Goal: Transaction & Acquisition: Purchase product/service

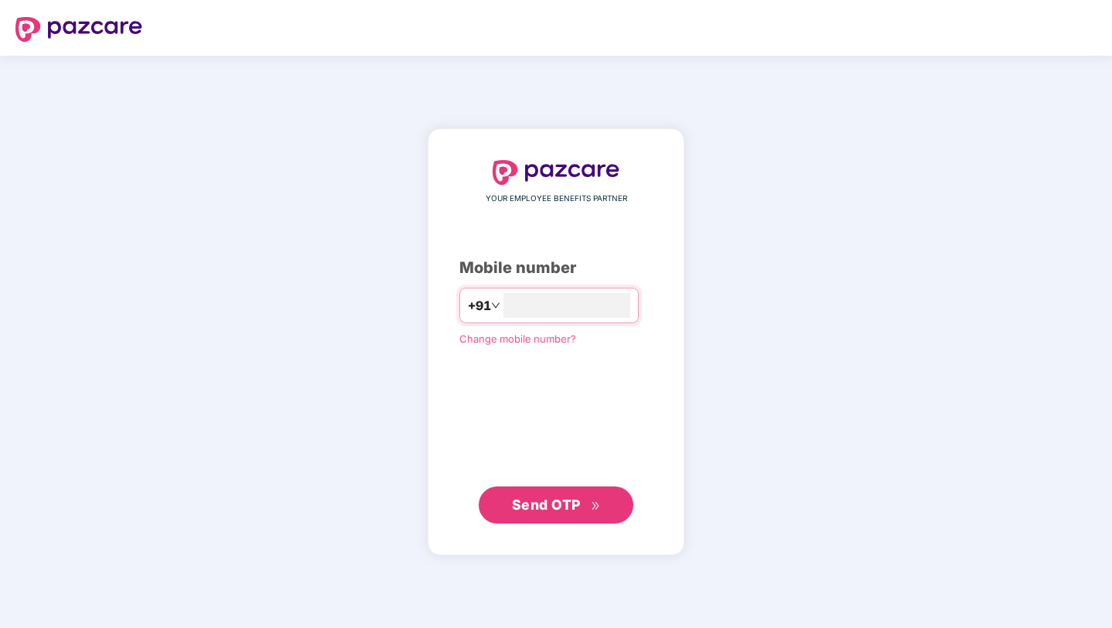
type input "**********"
click at [583, 506] on span "Send OTP" at bounding box center [556, 505] width 89 height 22
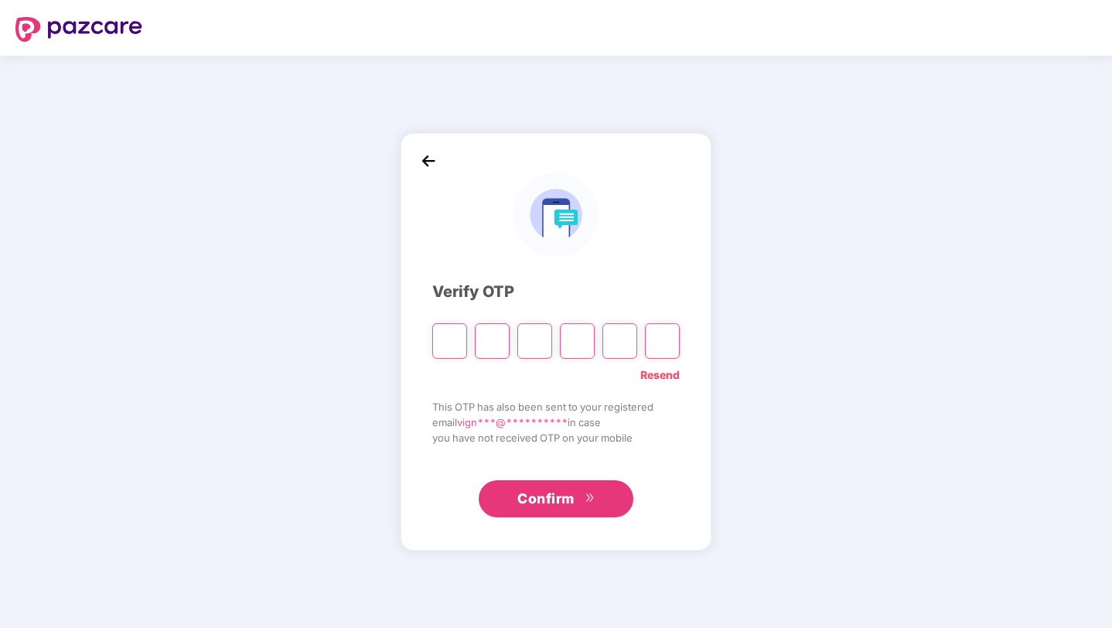
type input "*"
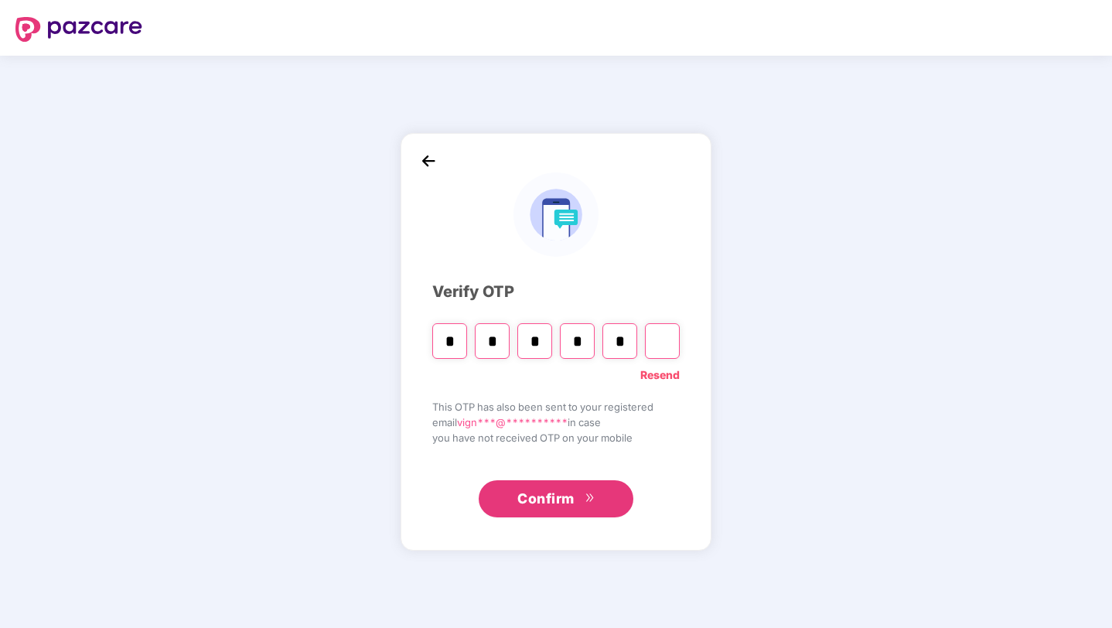
type input "*"
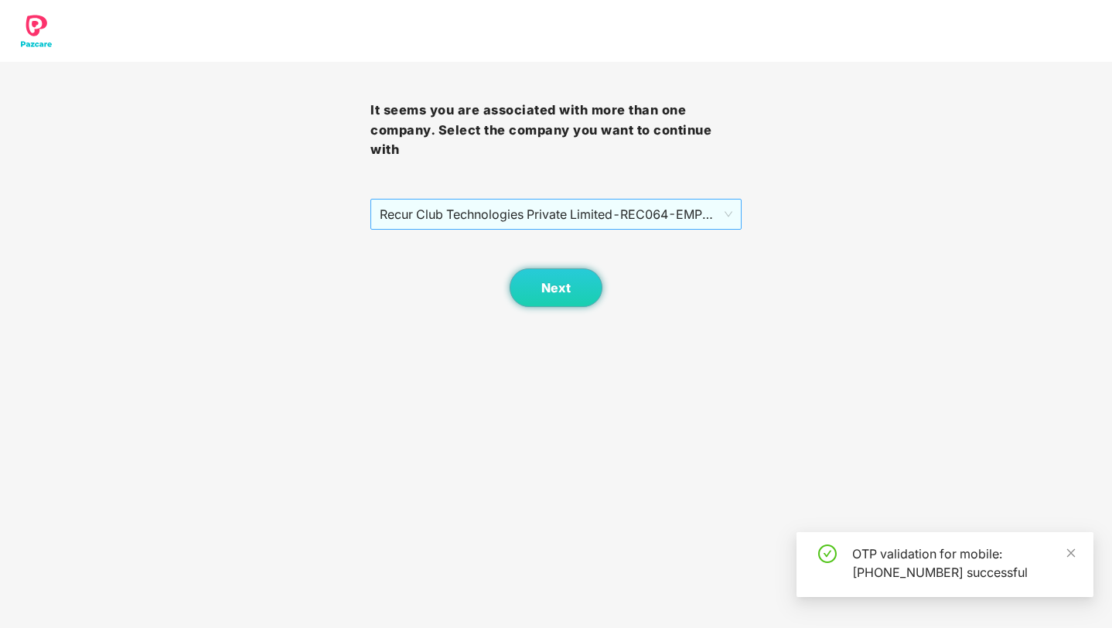
click at [544, 206] on span "Recur Club Technologies Private Limited - REC064 - EMPLOYEE" at bounding box center [556, 214] width 352 height 29
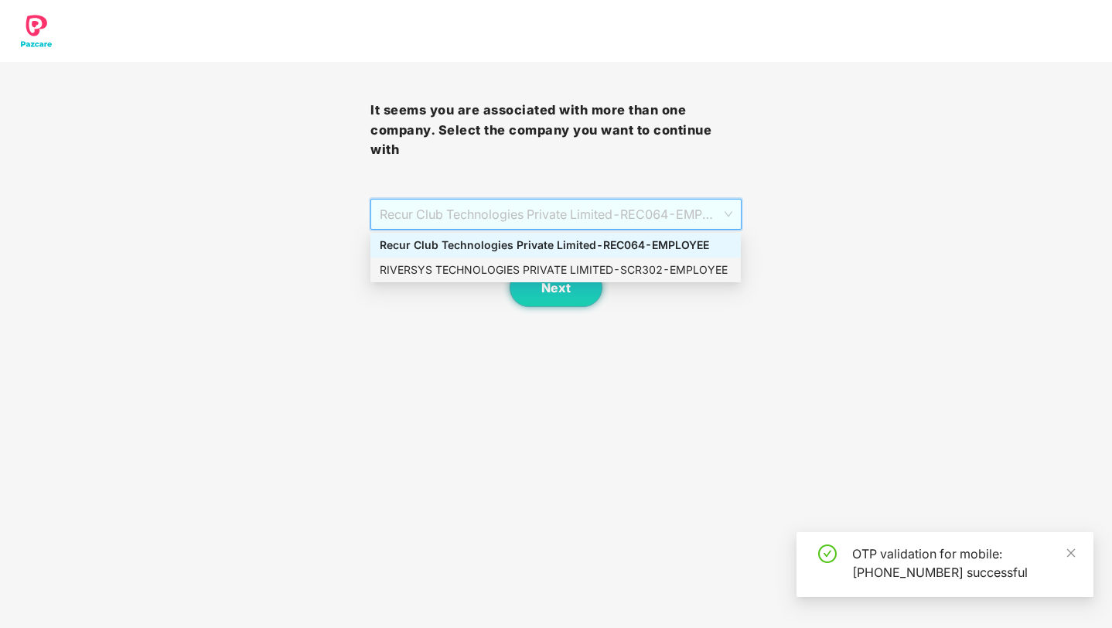
click at [553, 269] on div "RIVERSYS TECHNOLOGIES PRIVATE LIMITED - SCR302 - EMPLOYEE" at bounding box center [556, 269] width 352 height 17
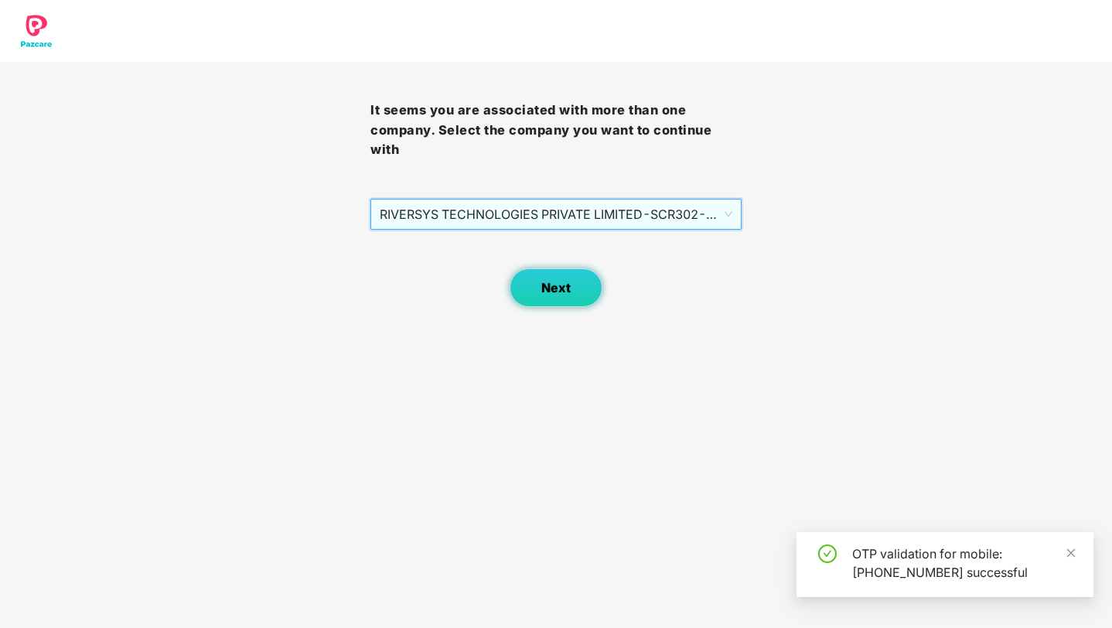
click at [548, 290] on span "Next" at bounding box center [555, 288] width 29 height 15
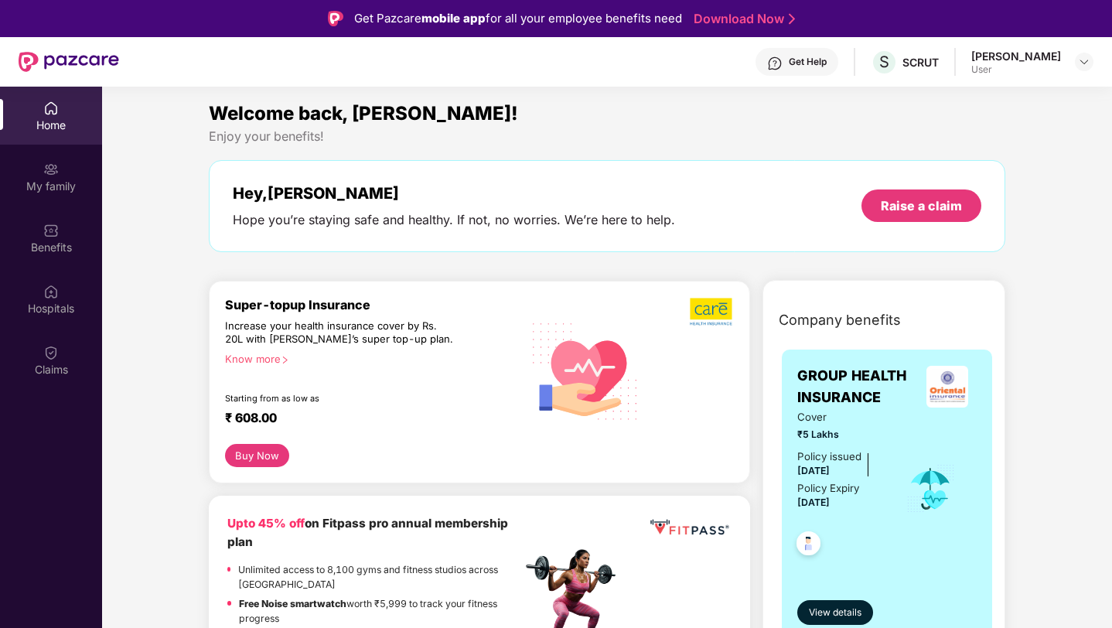
scroll to position [23, 0]
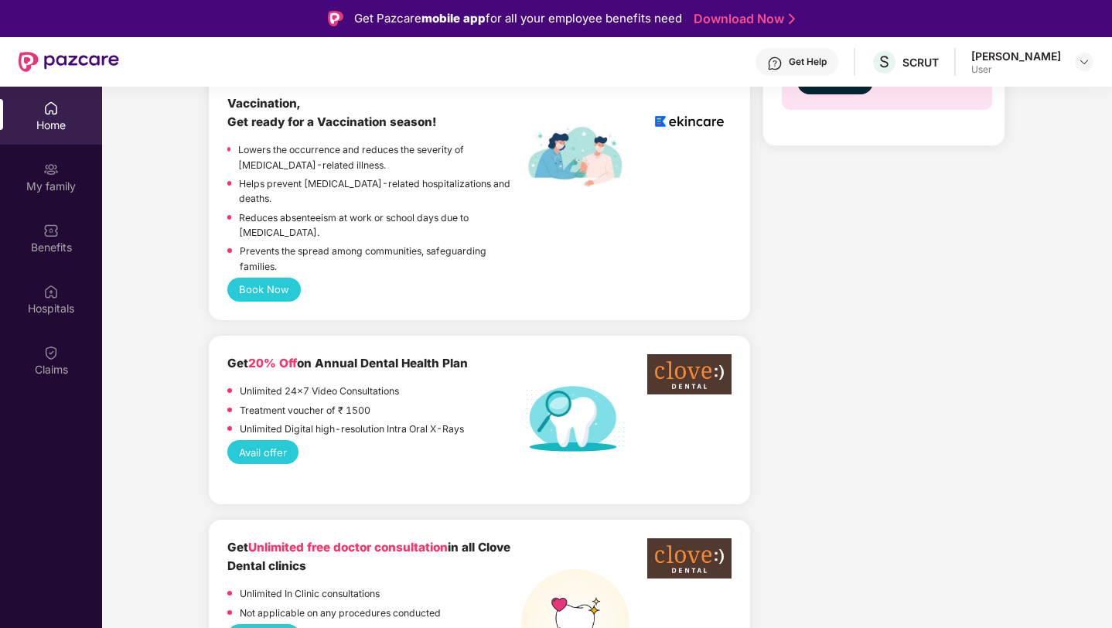
scroll to position [738, 0]
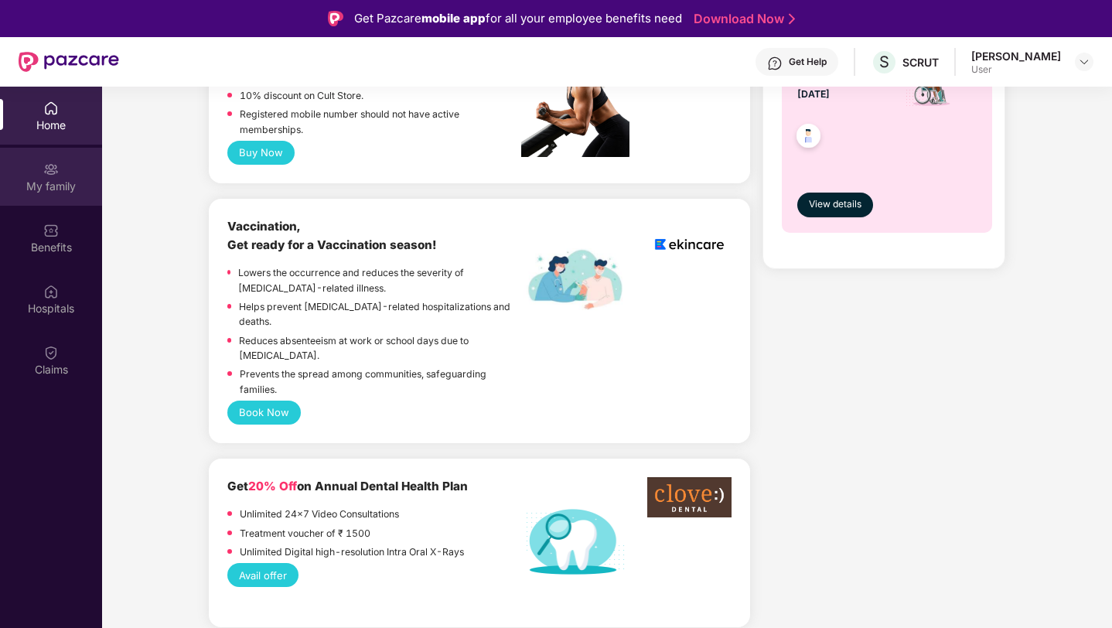
click at [80, 192] on div "My family" at bounding box center [51, 186] width 102 height 15
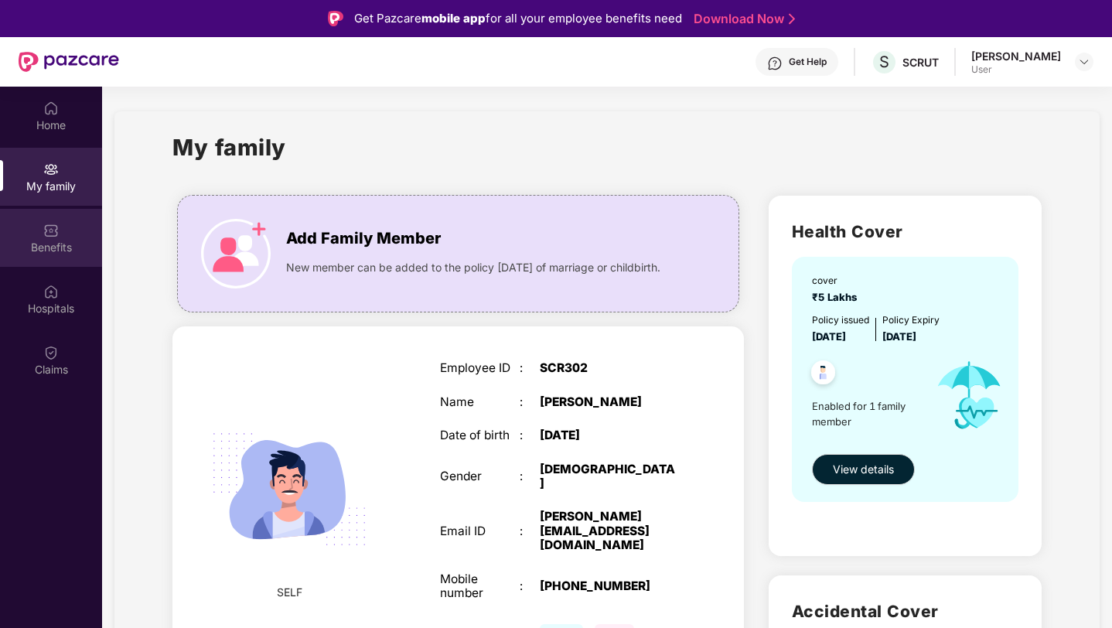
click at [49, 251] on div "Benefits" at bounding box center [51, 247] width 102 height 15
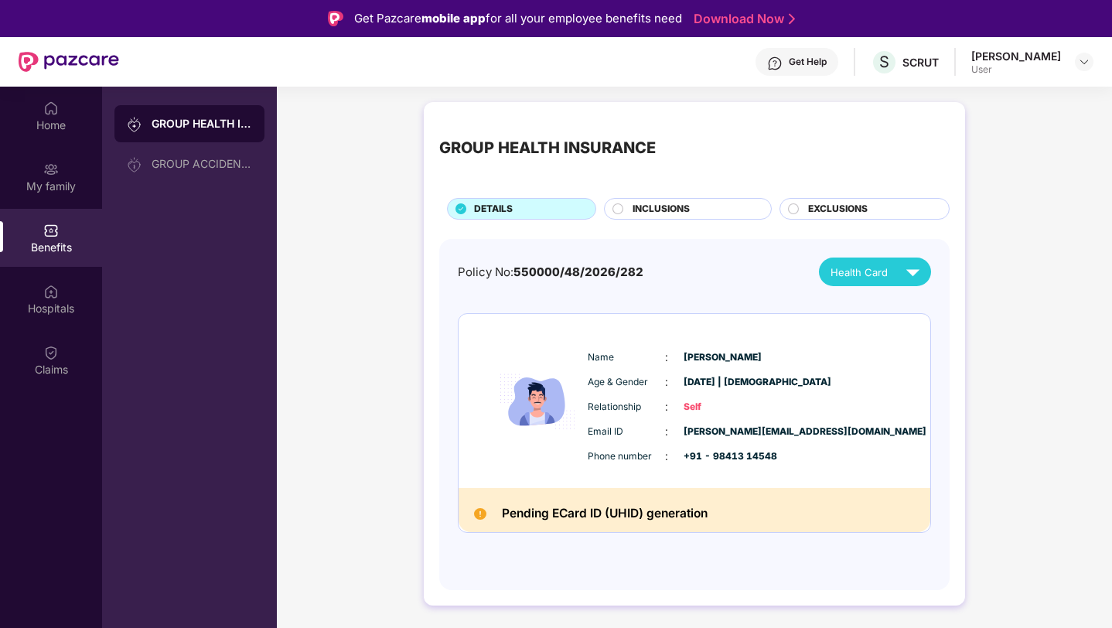
scroll to position [87, 0]
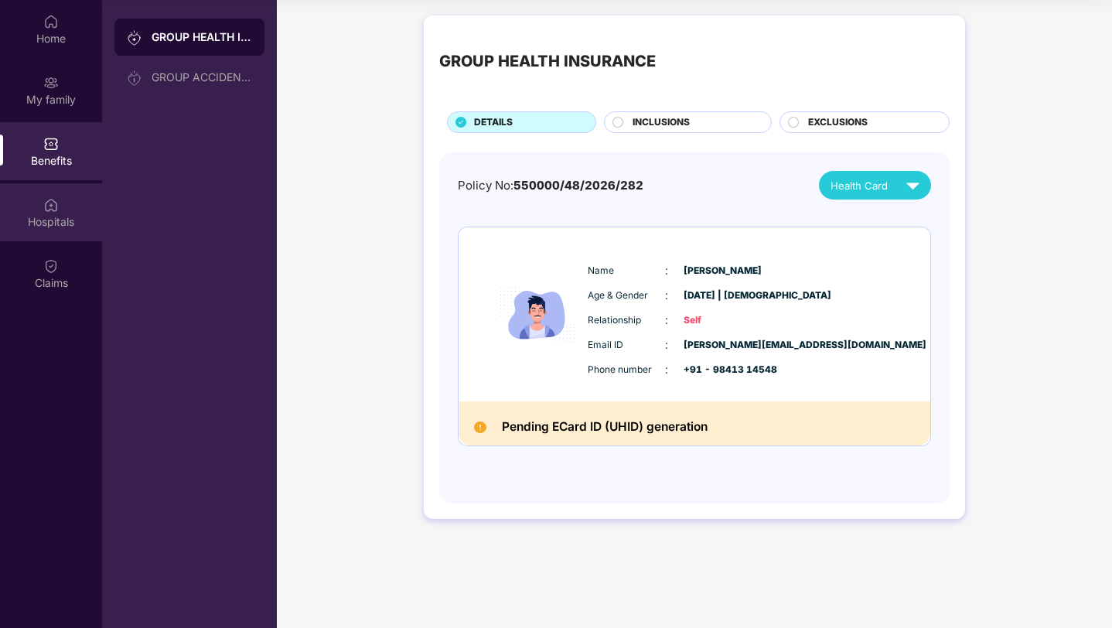
click at [55, 226] on div "Hospitals" at bounding box center [51, 221] width 102 height 15
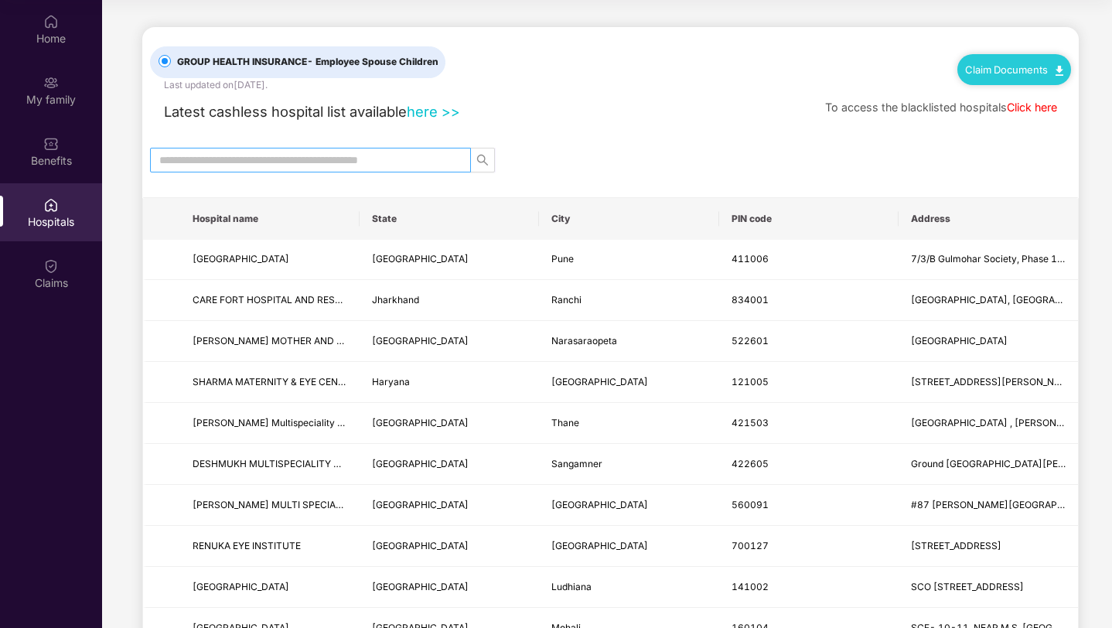
click at [246, 155] on input "text" at bounding box center [304, 160] width 290 height 17
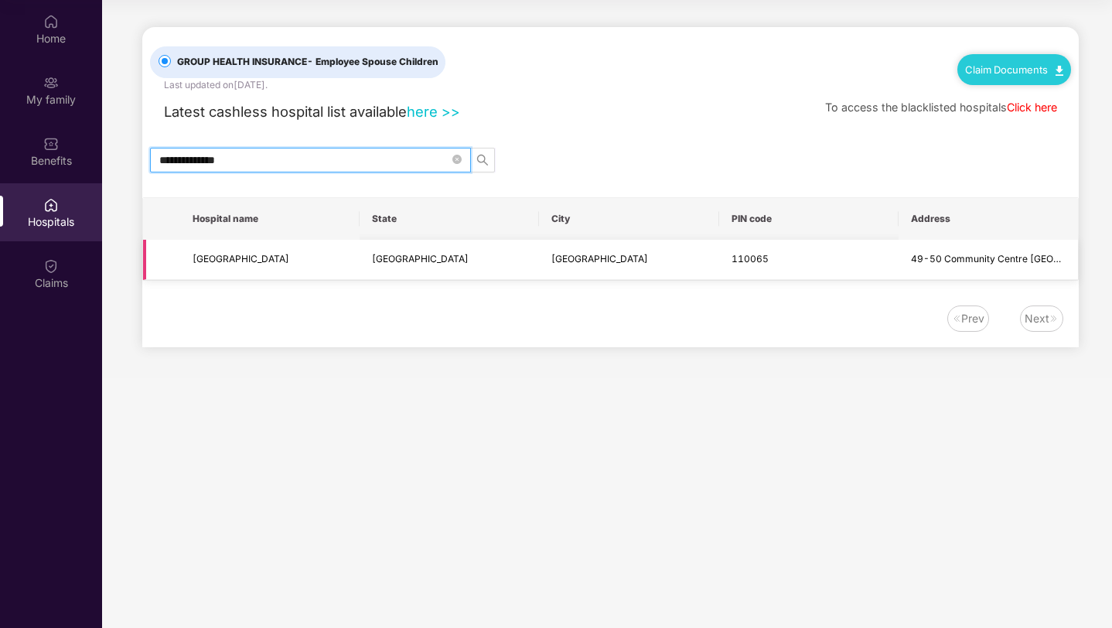
type input "**********"
click at [977, 274] on td "49-50 Community Centre [GEOGRAPHIC_DATA], [GEOGRAPHIC_DATA]" at bounding box center [988, 260] width 179 height 41
click at [951, 255] on span "49-50 Community Centre [GEOGRAPHIC_DATA], [GEOGRAPHIC_DATA]" at bounding box center [1069, 259] width 317 height 12
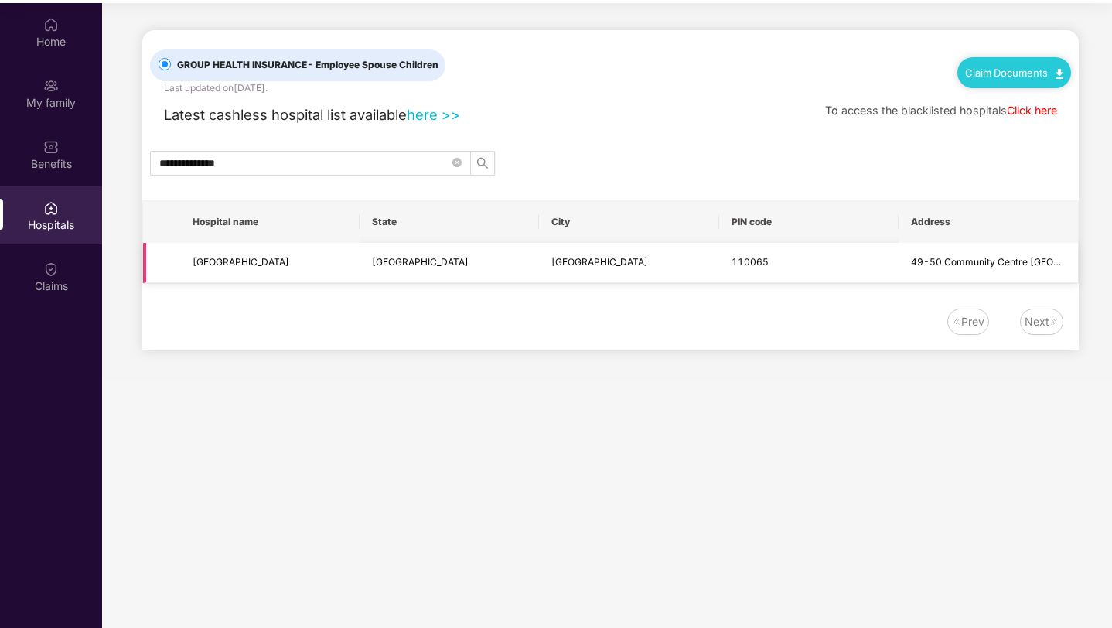
click at [271, 256] on span "[GEOGRAPHIC_DATA]" at bounding box center [241, 262] width 97 height 12
click at [438, 107] on link "here >>" at bounding box center [433, 114] width 53 height 17
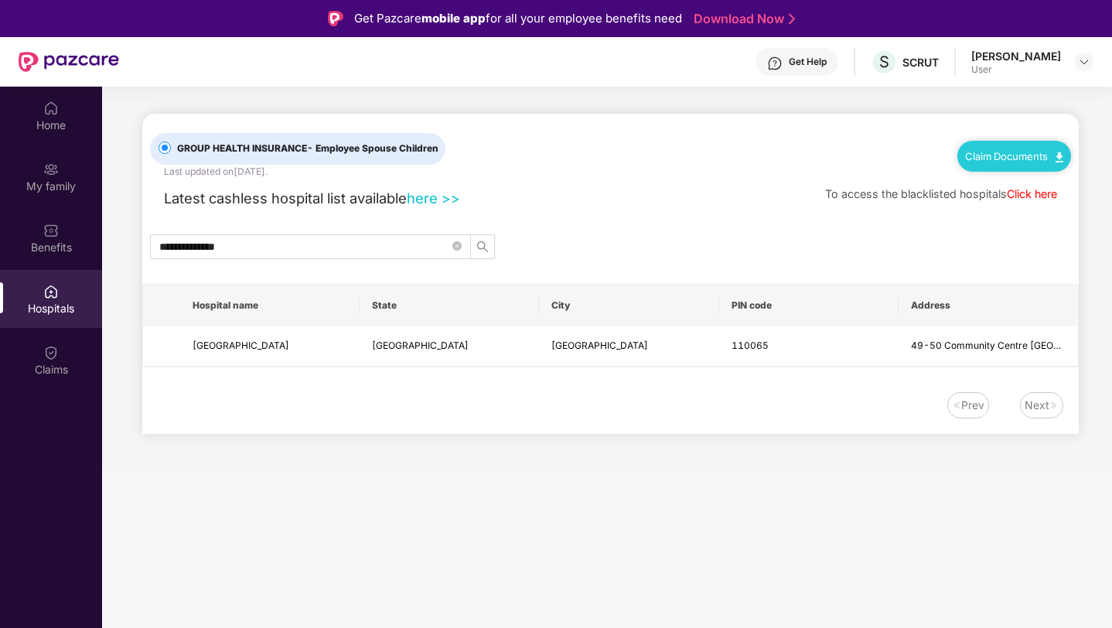
click at [1057, 73] on div "User" at bounding box center [1016, 69] width 90 height 12
click at [1070, 61] on div "[PERSON_NAME] User" at bounding box center [1032, 62] width 122 height 27
click at [1087, 58] on img at bounding box center [1084, 62] width 12 height 12
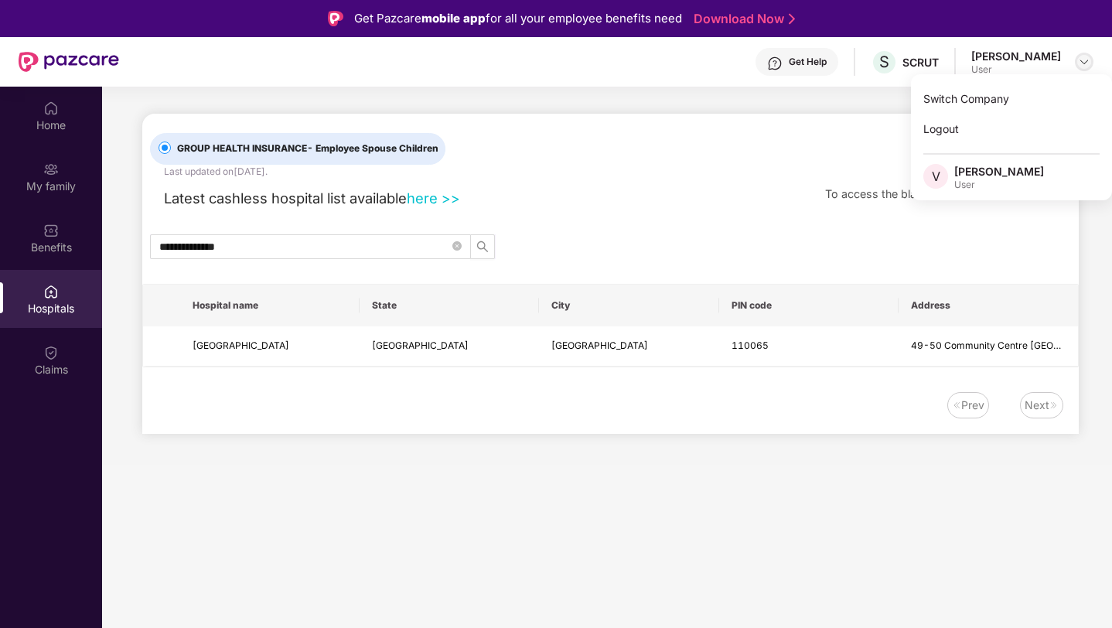
click at [1087, 58] on img at bounding box center [1084, 62] width 12 height 12
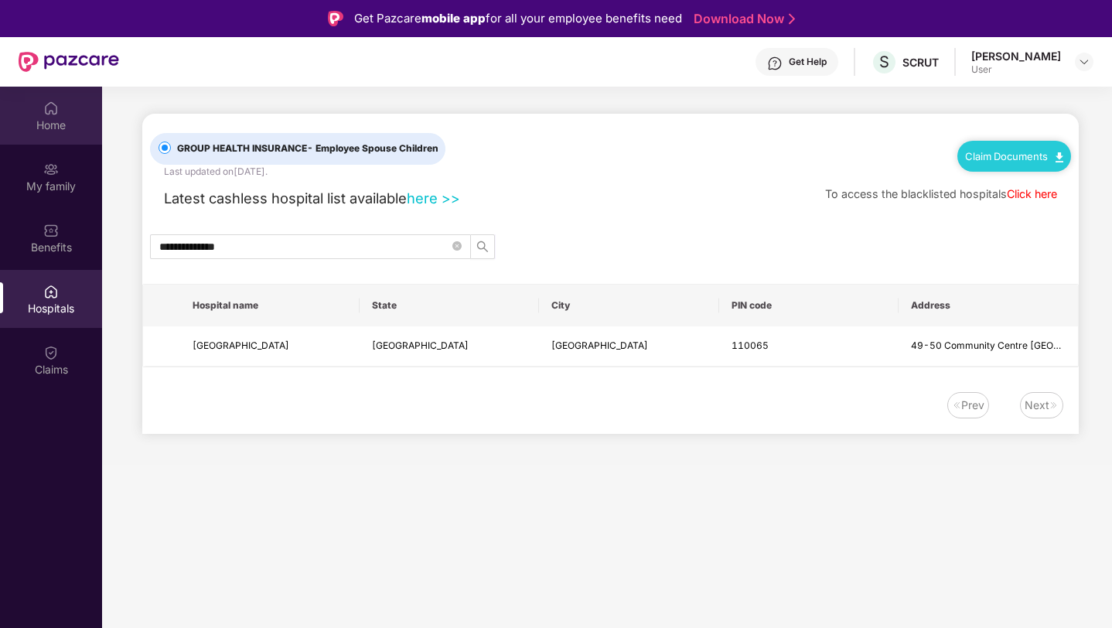
click at [54, 107] on img at bounding box center [50, 108] width 15 height 15
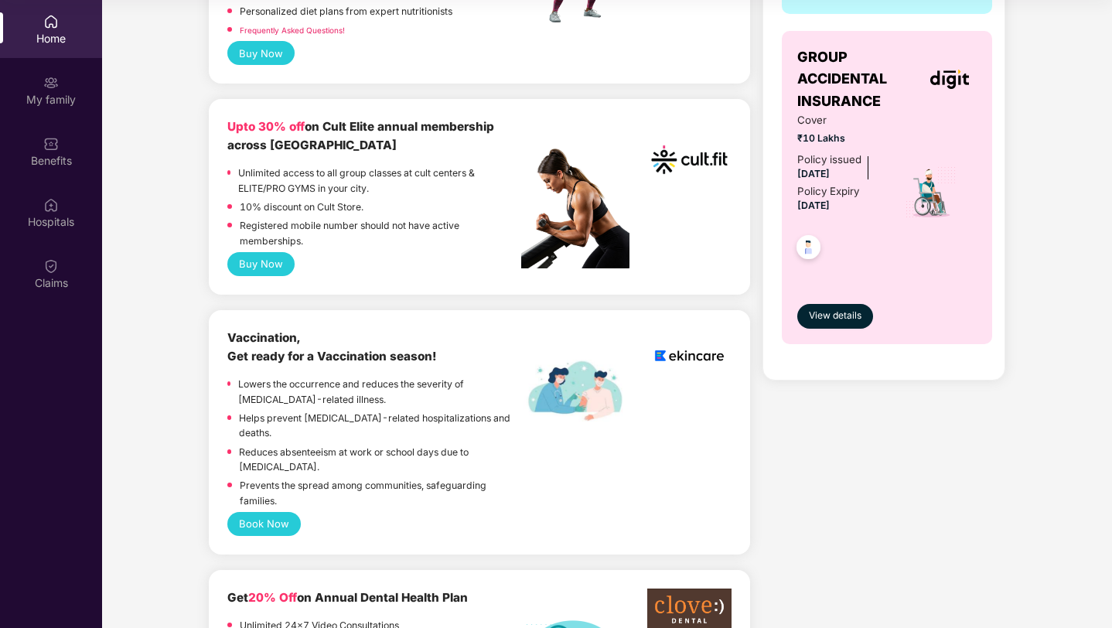
scroll to position [529, 0]
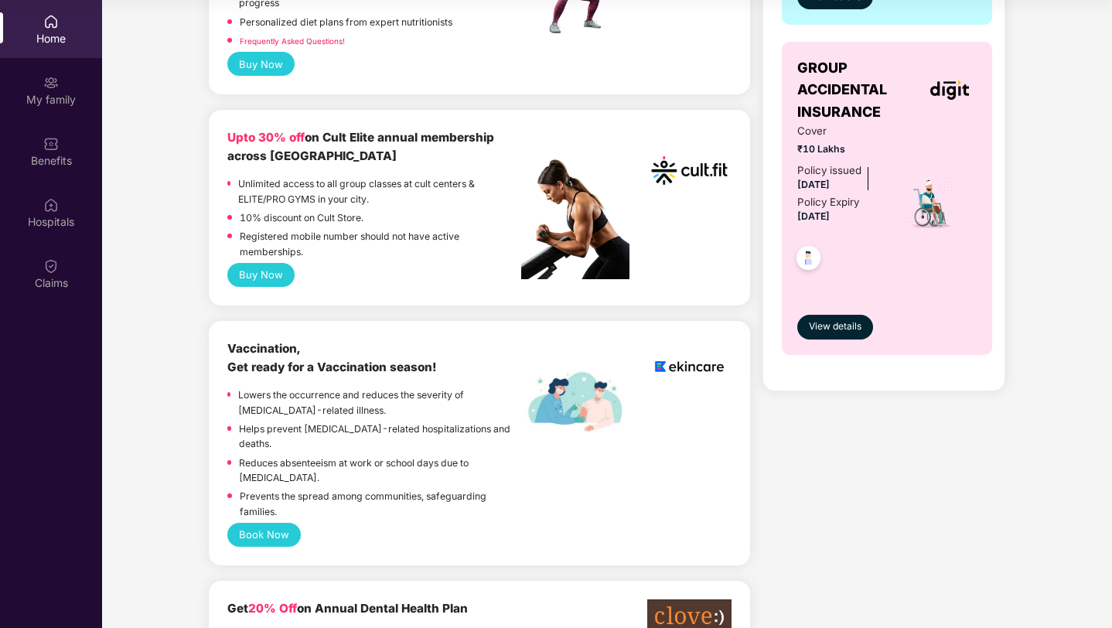
click at [357, 366] on b "Vaccination, Get ready for a Vaccination season!" at bounding box center [331, 357] width 209 height 33
click at [349, 412] on p "Lowers the occurrence and reduces the severity of [MEDICAL_DATA]-related illnes…" at bounding box center [379, 402] width 283 height 30
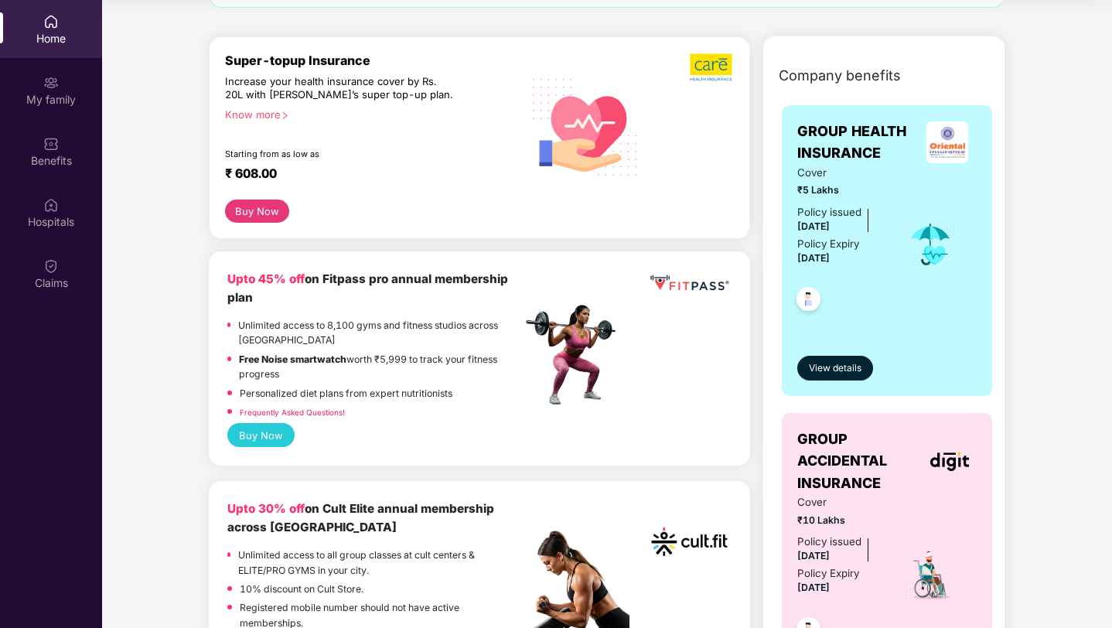
scroll to position [122, 0]
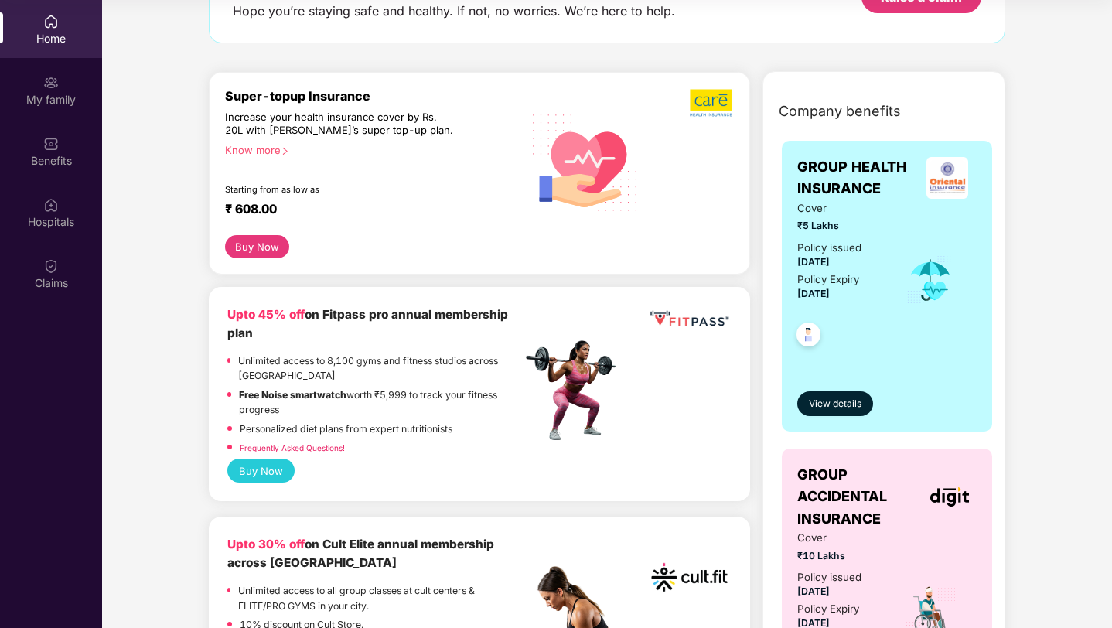
click at [264, 469] on button "Buy Now" at bounding box center [260, 471] width 67 height 24
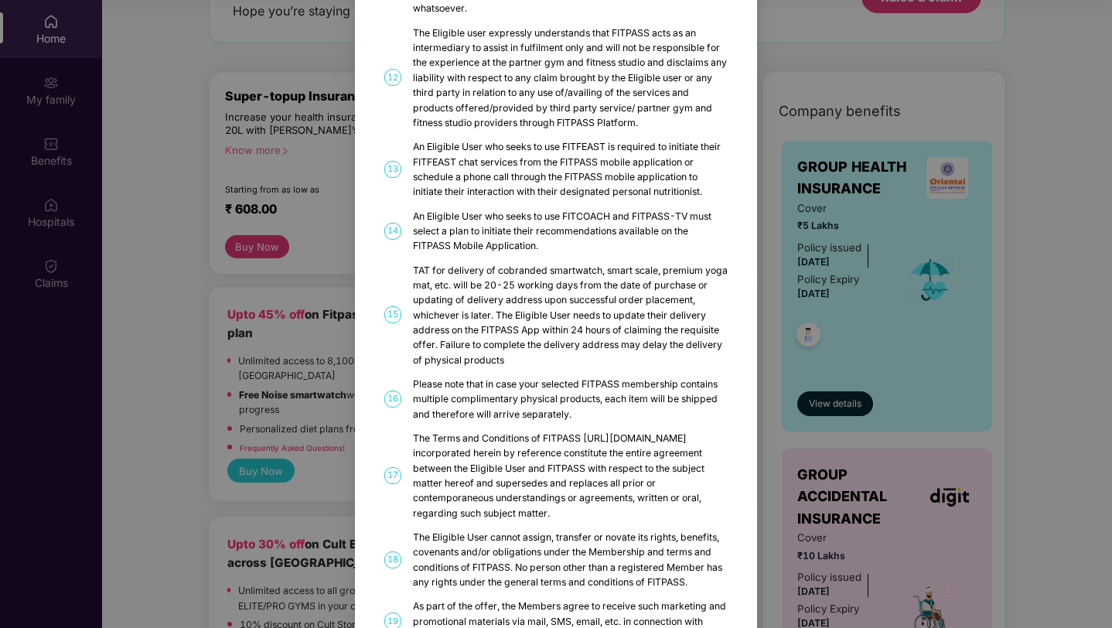
scroll to position [735, 0]
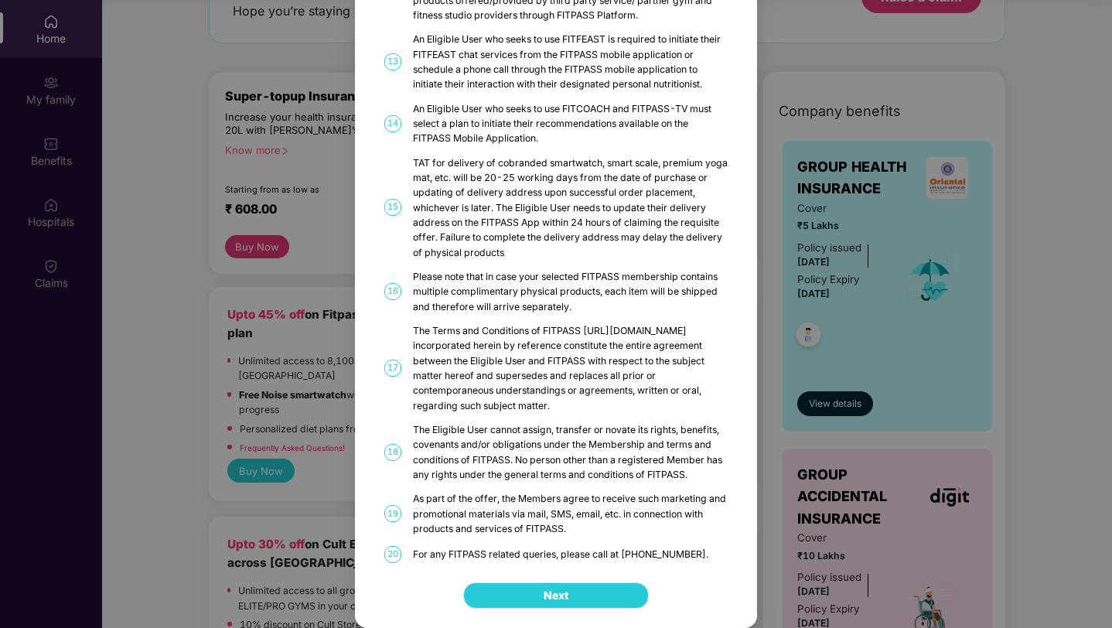
click at [536, 594] on button "Next" at bounding box center [556, 595] width 186 height 26
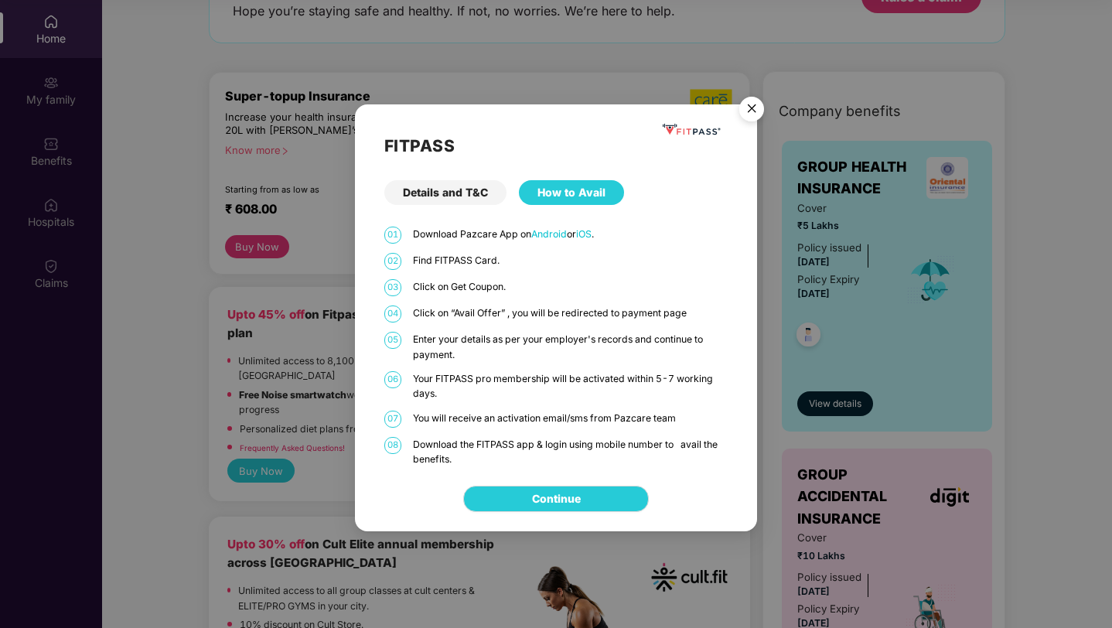
click at [452, 257] on p "Find FITPASS Card." at bounding box center [571, 260] width 316 height 15
click at [485, 318] on p "Click on “Avail Offer” , you will be redirected to payment page" at bounding box center [571, 312] width 316 height 15
click at [563, 495] on link "Continue" at bounding box center [556, 498] width 49 height 17
